Goal: Find specific page/section: Find specific page/section

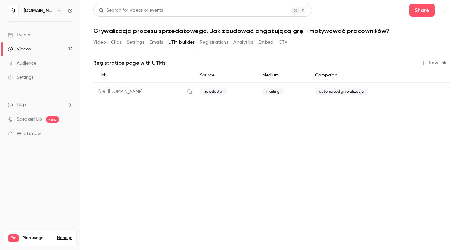
click at [208, 45] on button "Registrations" at bounding box center [214, 42] width 29 height 10
